Goal: Task Accomplishment & Management: Manage account settings

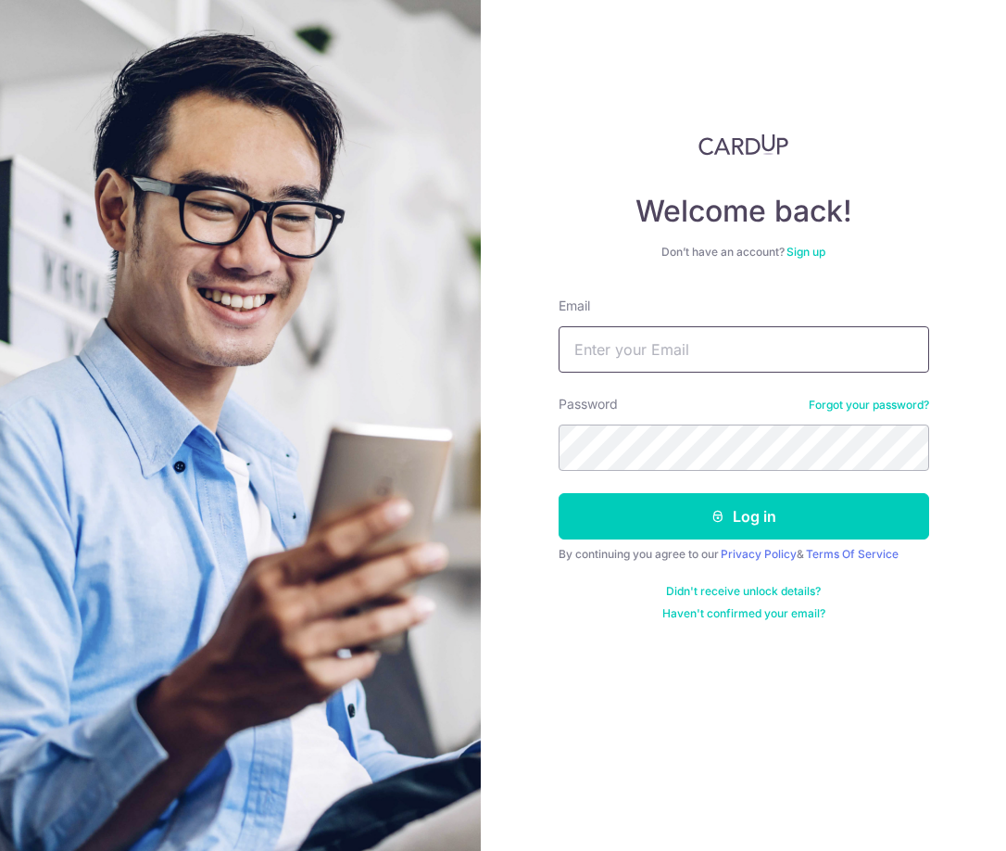
click at [698, 348] on input "Email" at bounding box center [744, 349] width 371 height 46
type input "[EMAIL_ADDRESS][DOMAIN_NAME]"
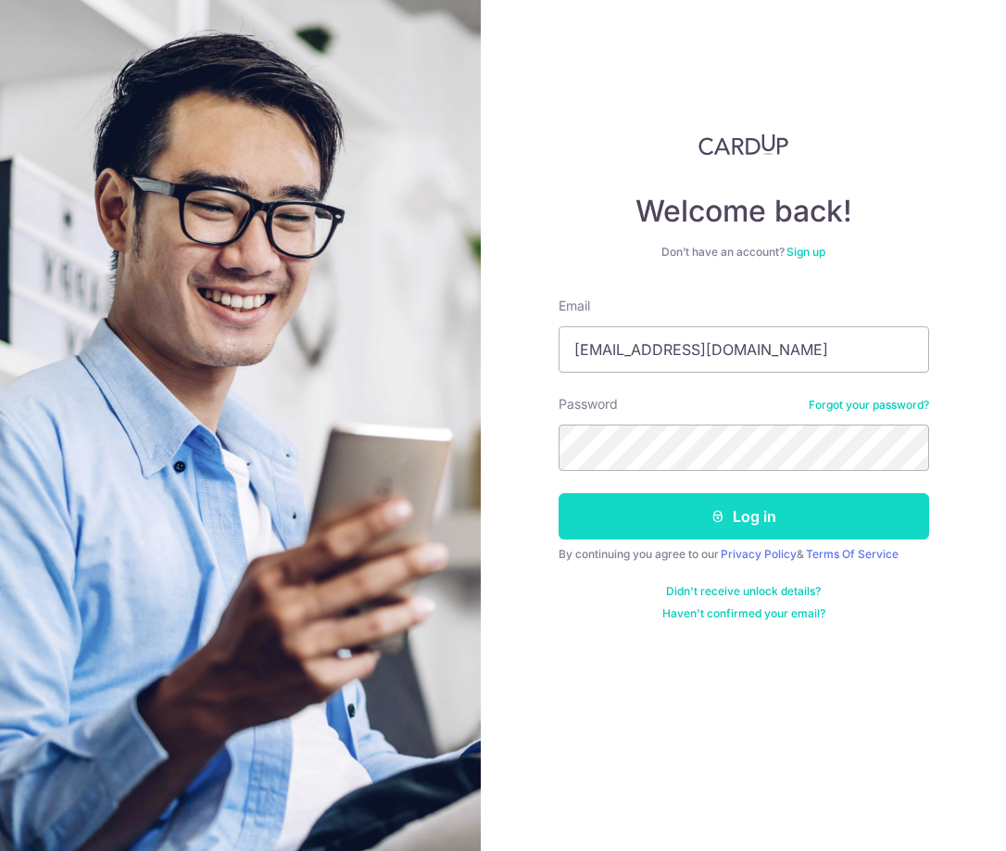
click at [724, 529] on button "Log in" at bounding box center [744, 516] width 371 height 46
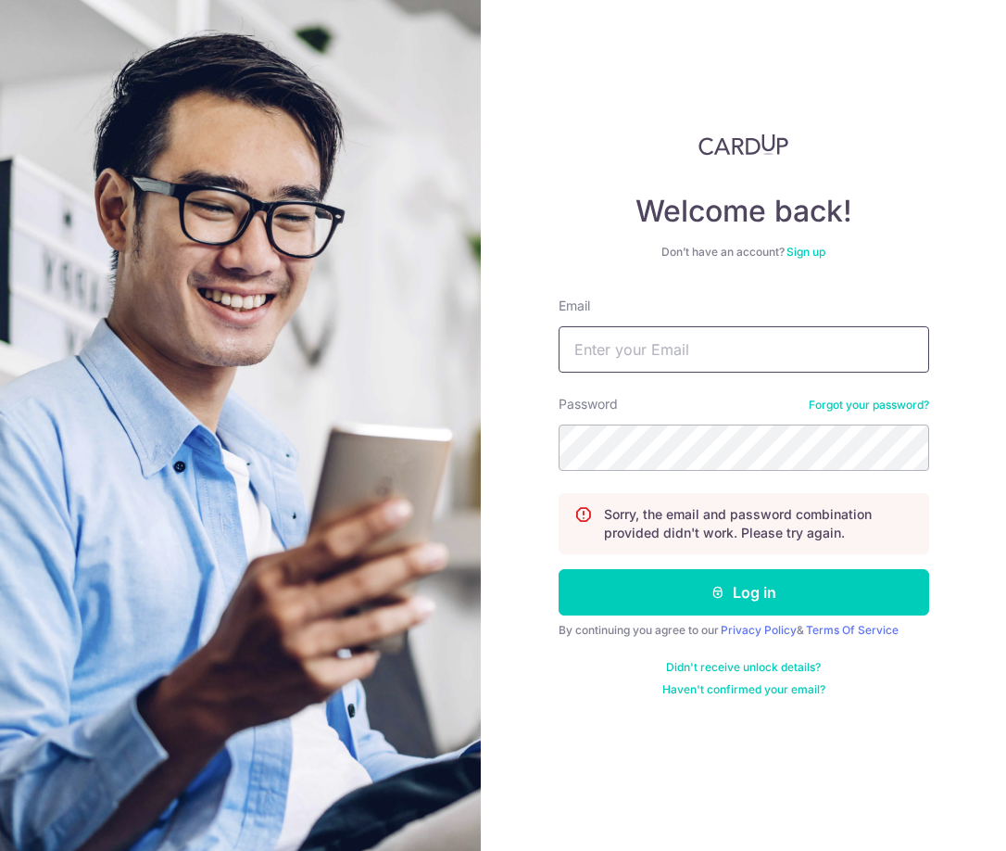
click at [722, 358] on input "Email" at bounding box center [744, 349] width 371 height 46
type input "[EMAIL_ADDRESS][DOMAIN_NAME]"
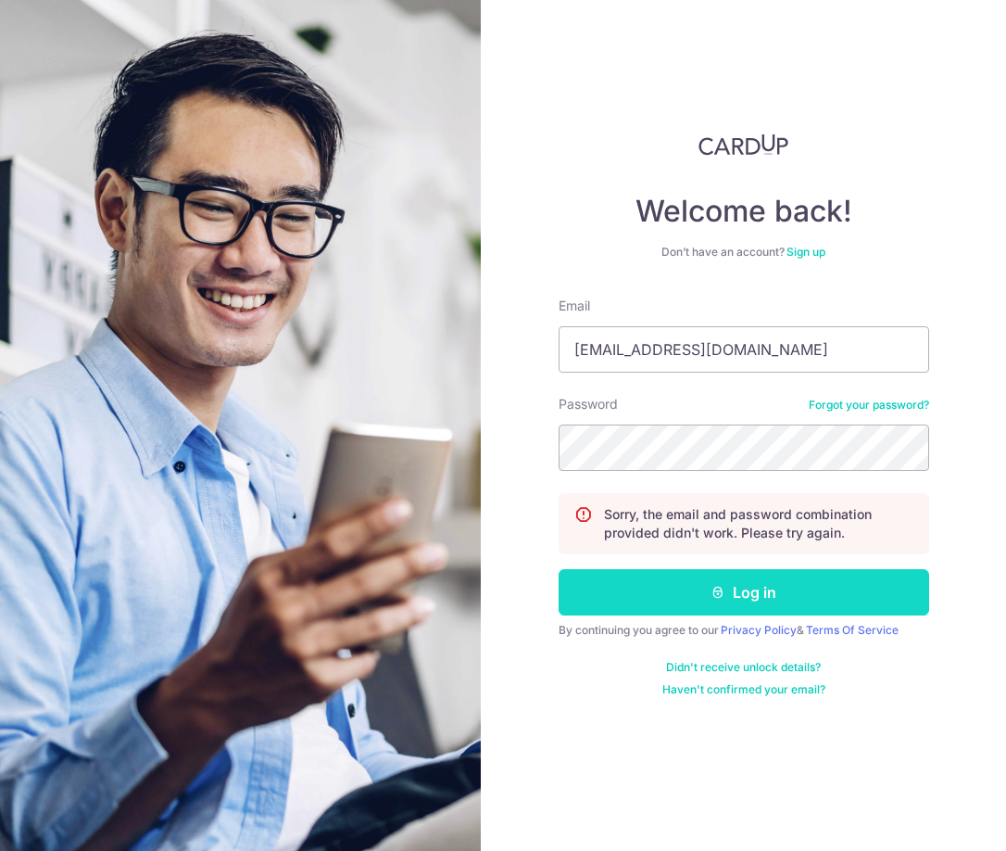
click at [748, 596] on button "Log in" at bounding box center [744, 592] width 371 height 46
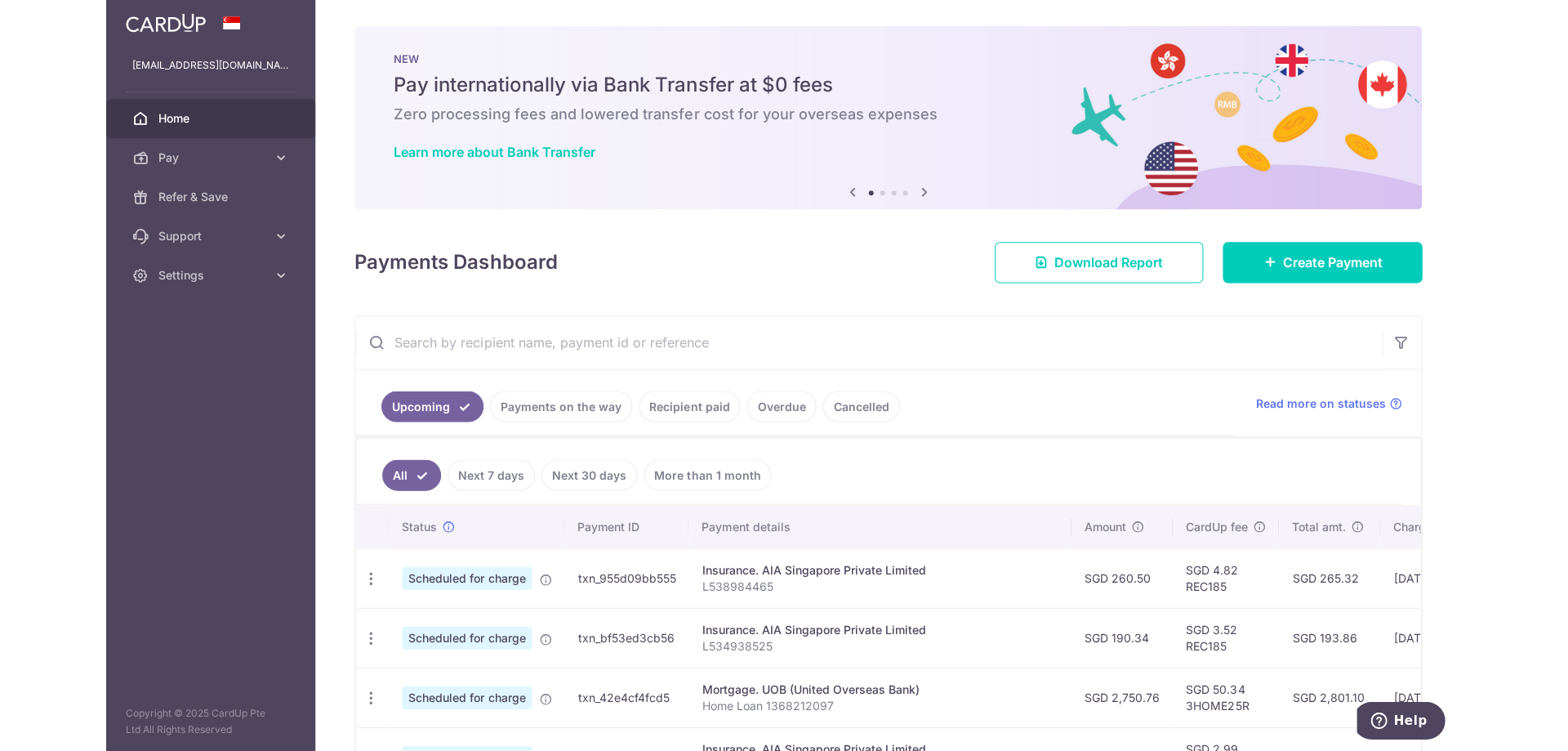
scroll to position [454, 0]
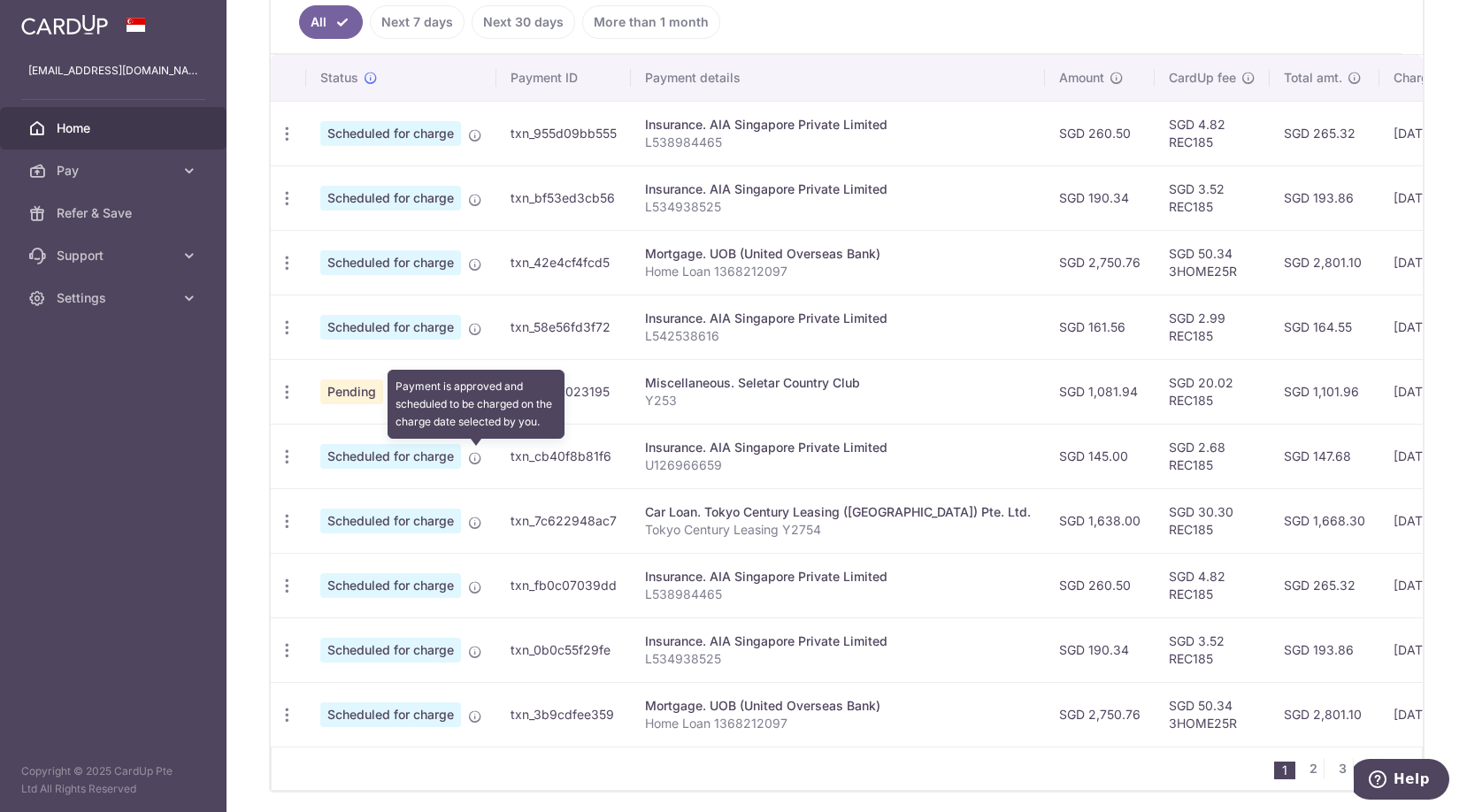
click at [472, 461] on icon at bounding box center [474, 458] width 14 height 14
click at [477, 461] on icon at bounding box center [474, 458] width 14 height 14
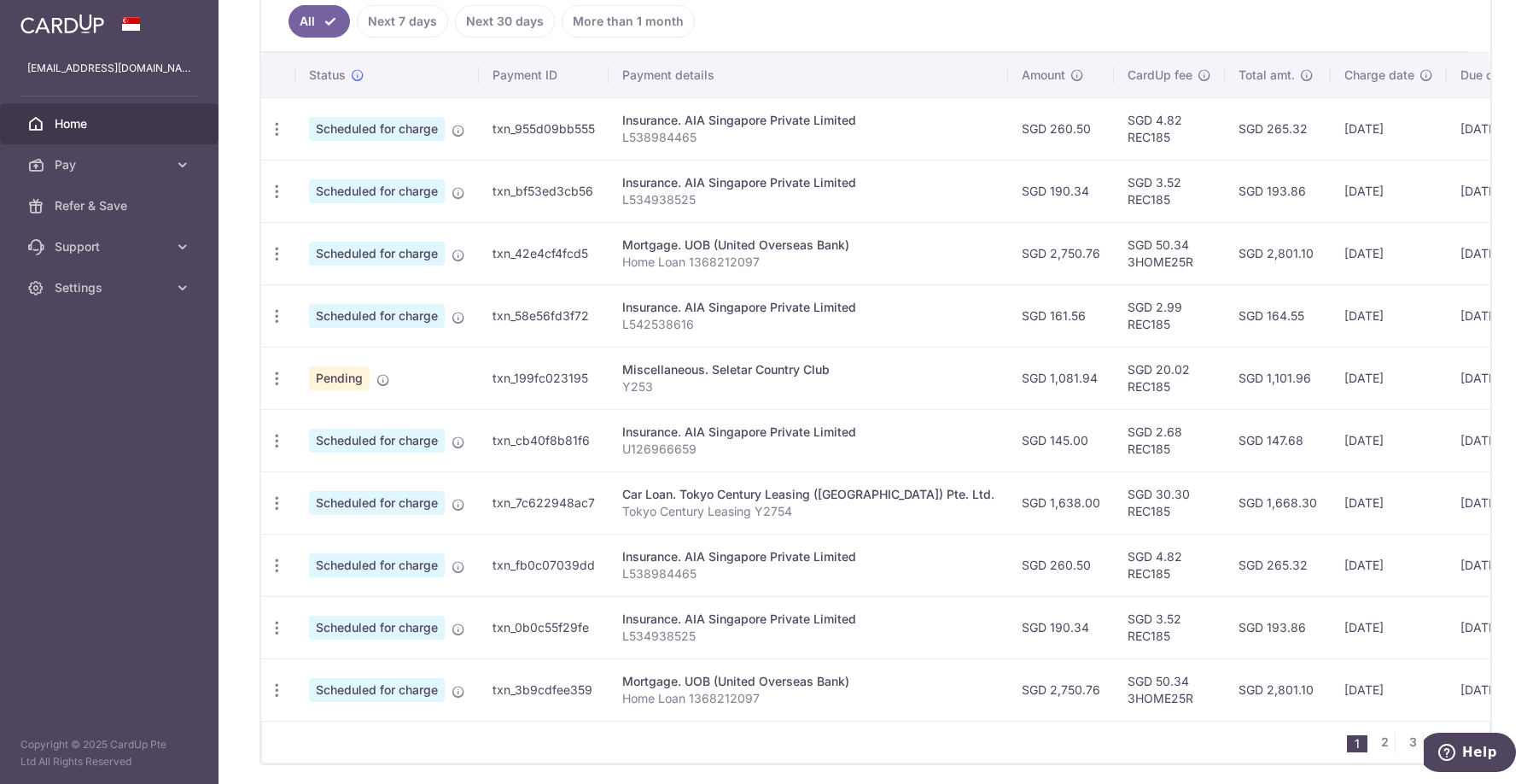
click at [612, 754] on div "1 2 3 4" at bounding box center [876, 742] width 1230 height 42
click at [625, 764] on div "1 2 3 4" at bounding box center [876, 742] width 1230 height 42
click at [278, 439] on icon "button" at bounding box center [276, 440] width 18 height 18
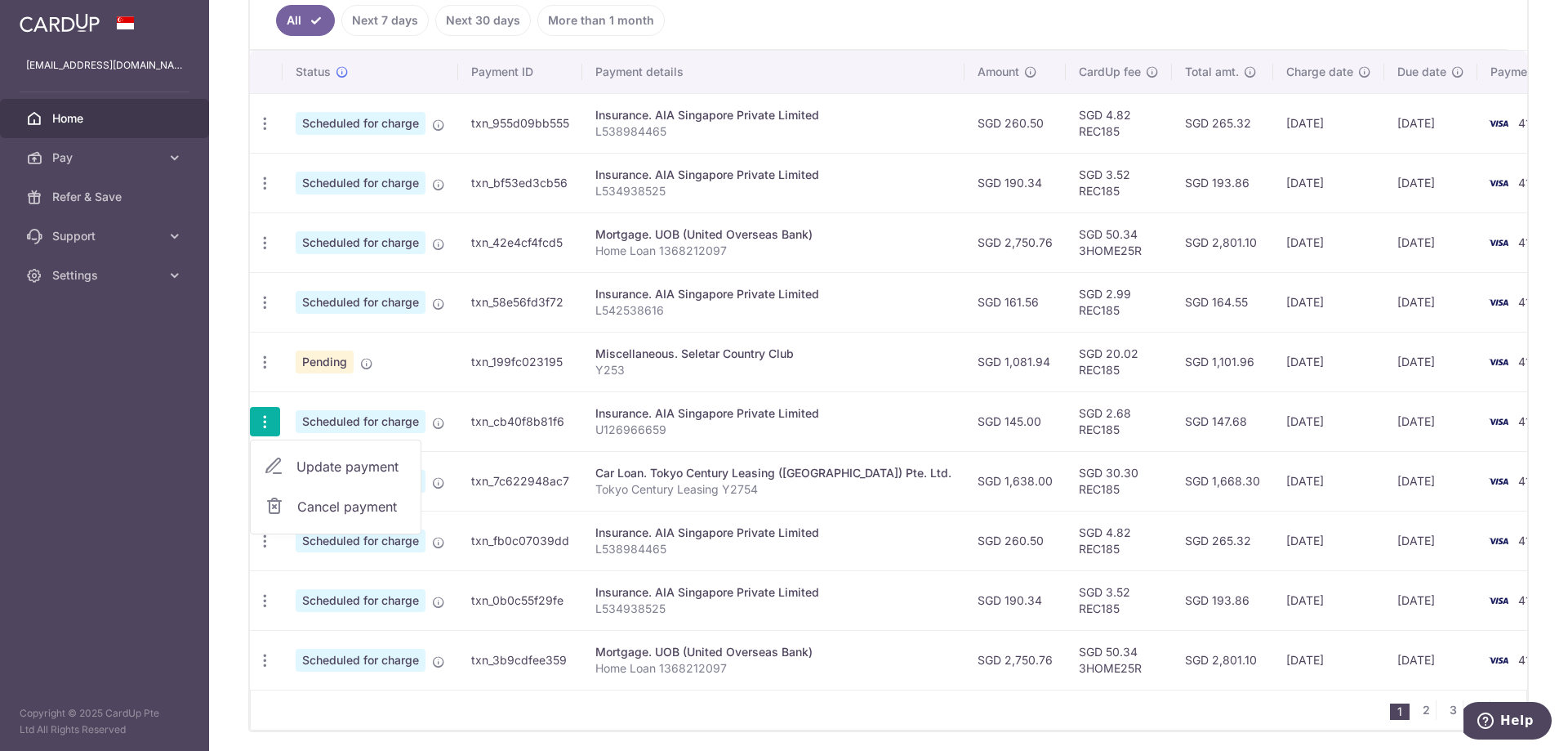
click at [352, 468] on span "Update payment" at bounding box center [352, 466] width 111 height 19
radio input "true"
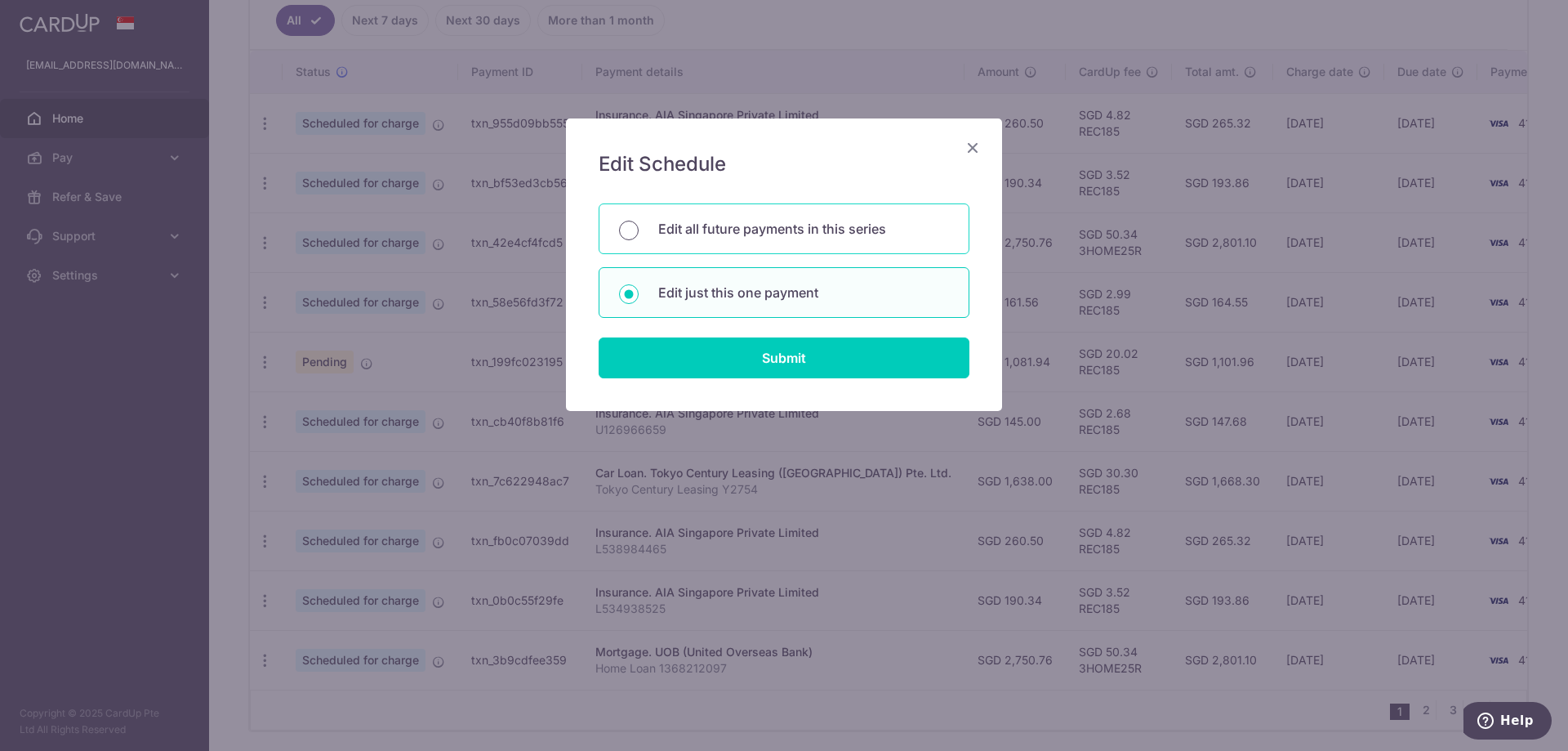
click at [635, 227] on input "Edit all future payments in this series" at bounding box center [628, 230] width 19 height 19
radio input "true"
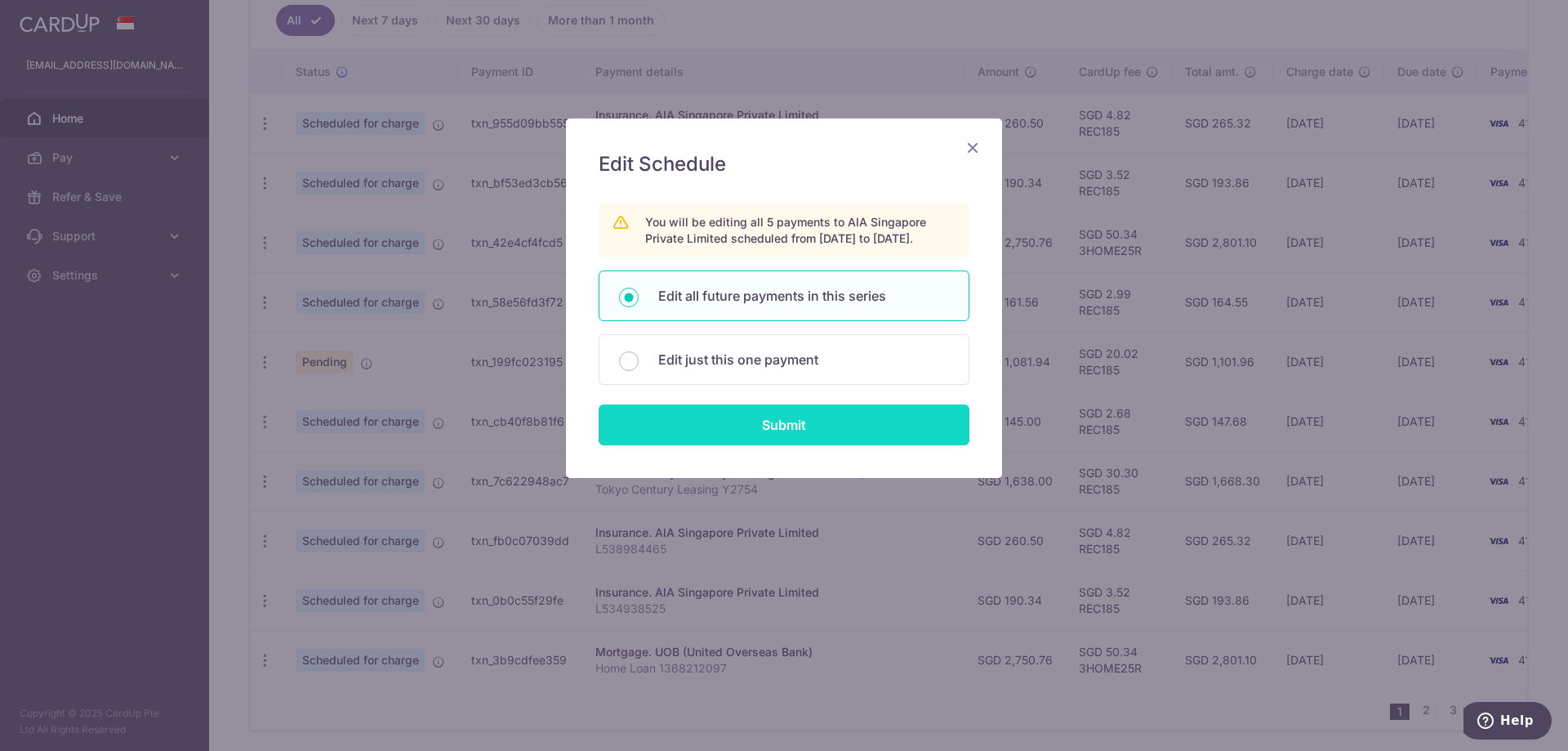
click at [766, 445] on input "Submit" at bounding box center [784, 425] width 371 height 41
radio input "true"
type input "145.00"
type input "U126966659"
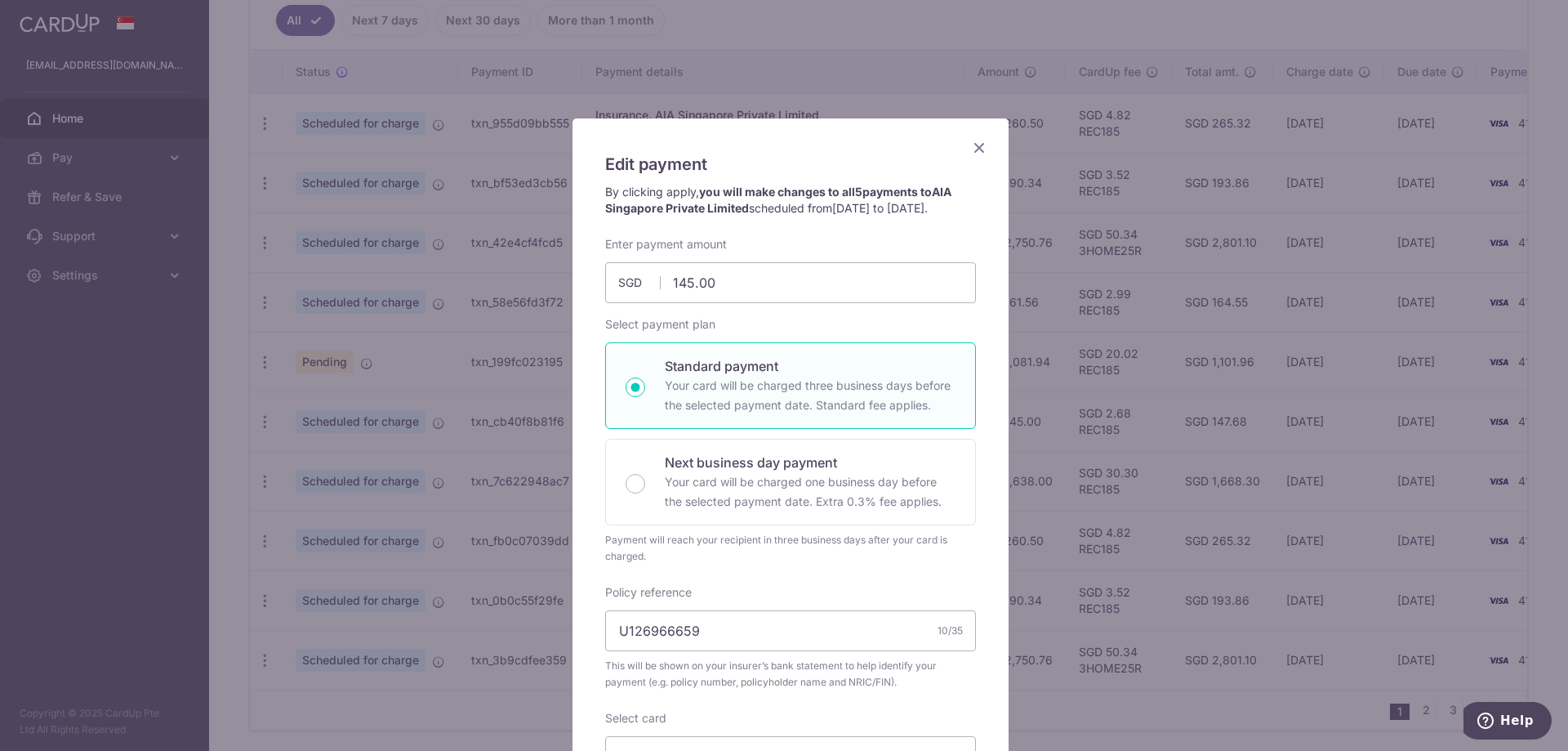
click at [887, 149] on icon "Close" at bounding box center [979, 147] width 19 height 20
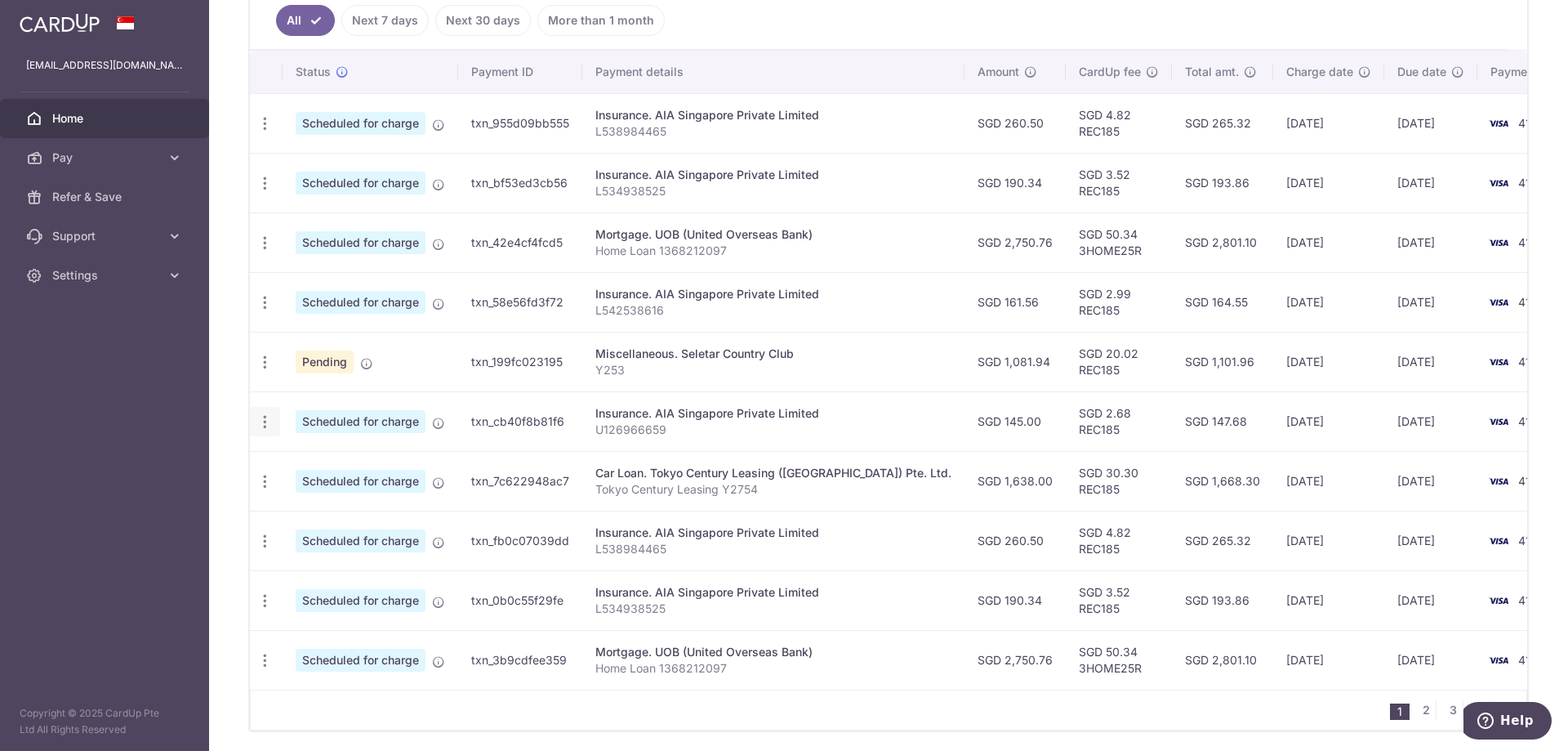
click at [263, 420] on icon "button" at bounding box center [264, 421] width 17 height 17
click at [329, 511] on span "Cancel payment" at bounding box center [352, 506] width 109 height 19
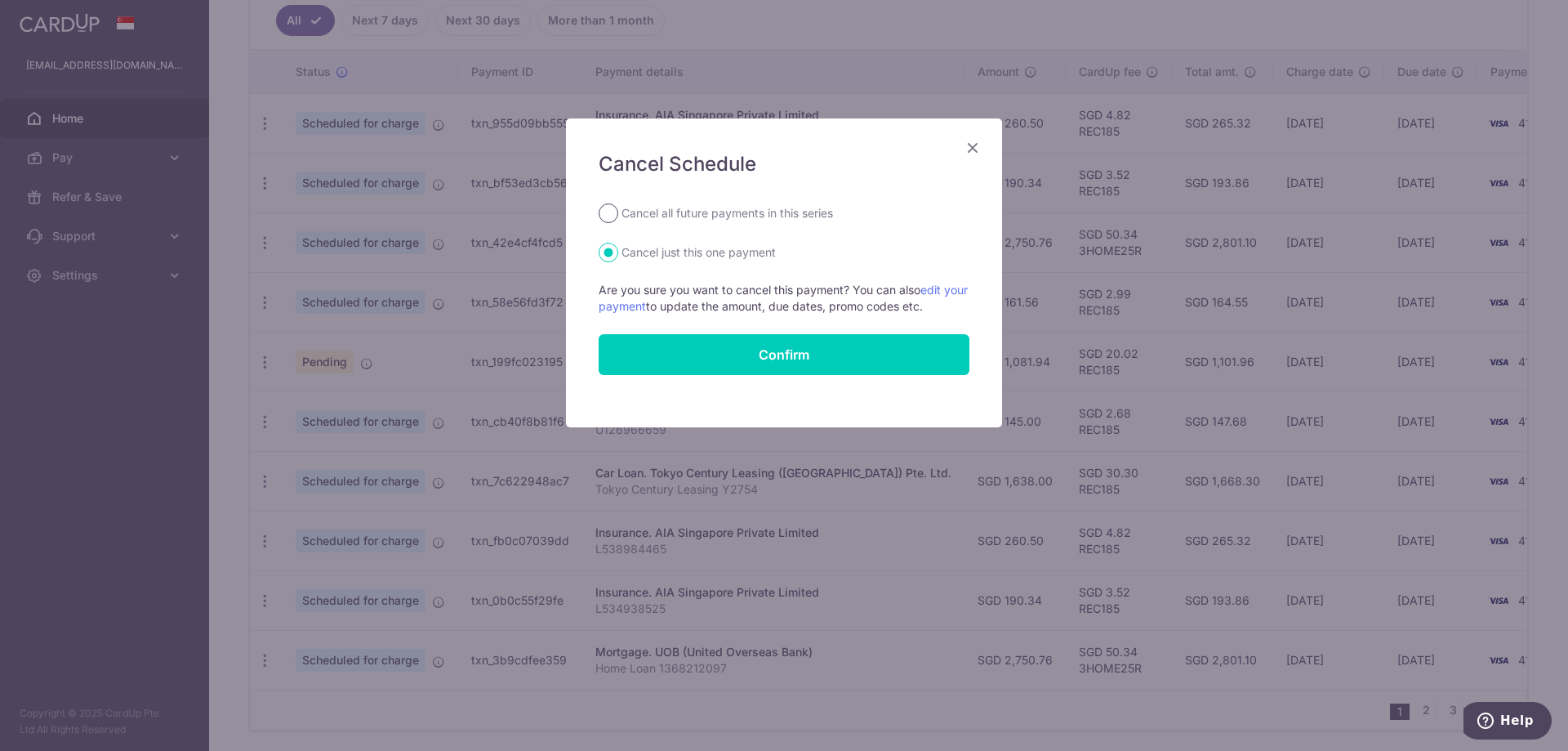
click at [610, 212] on input "Cancel all future payments in this series" at bounding box center [608, 213] width 19 height 19
radio input "true"
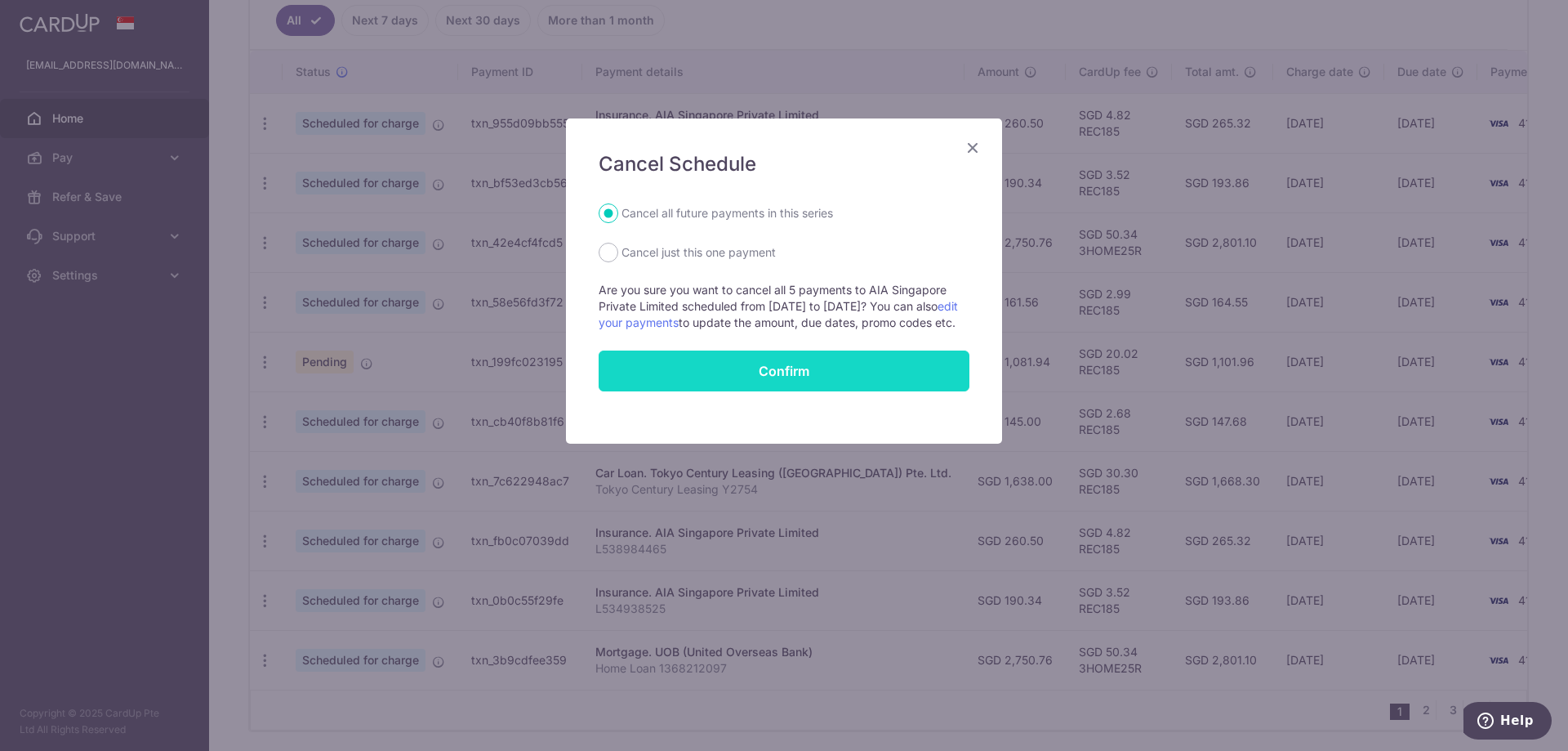
click at [774, 383] on button "Confirm" at bounding box center [784, 371] width 371 height 41
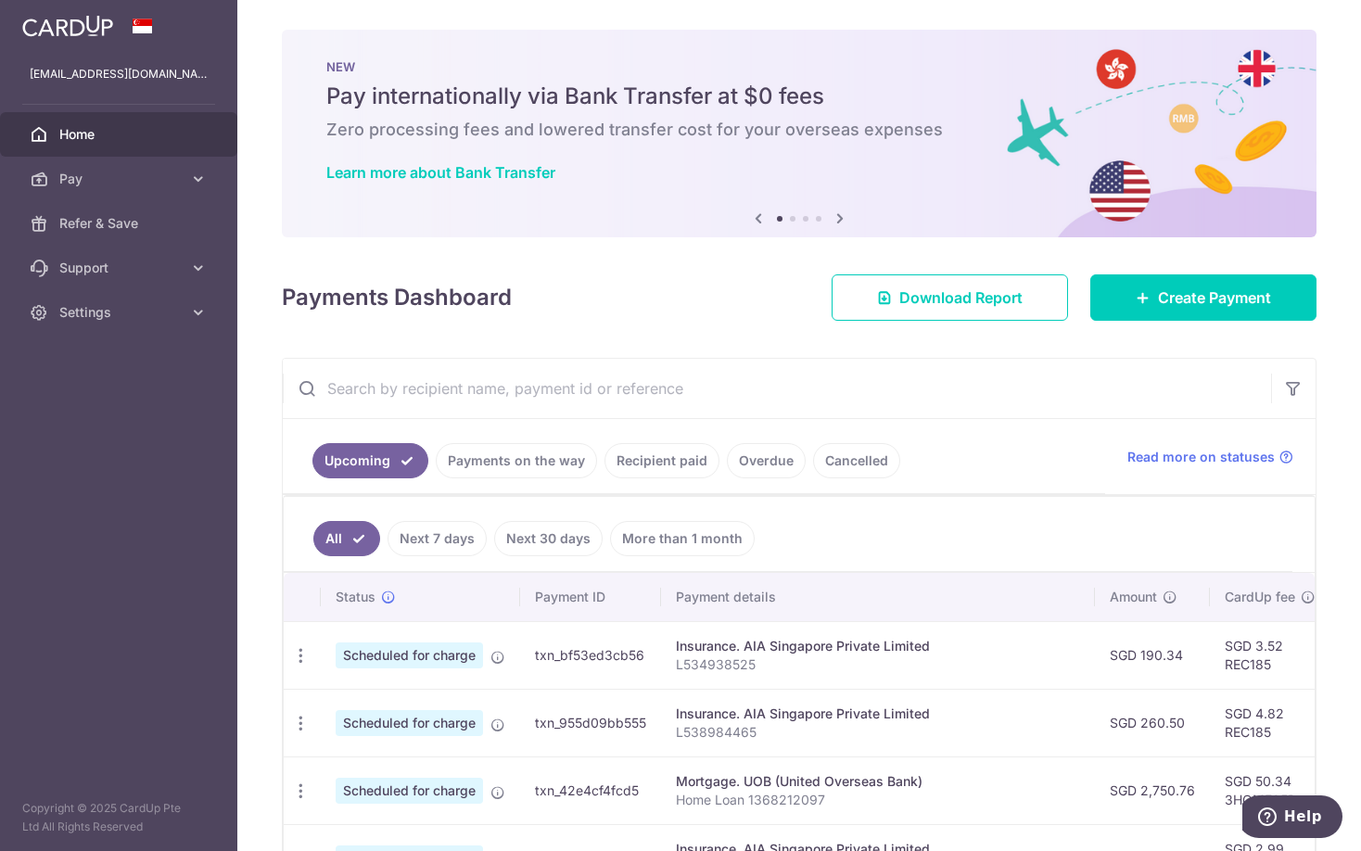
click at [96, 137] on span "Home" at bounding box center [120, 134] width 122 height 19
click at [89, 391] on link "Logout" at bounding box center [118, 401] width 237 height 44
